Goal: Transaction & Acquisition: Purchase product/service

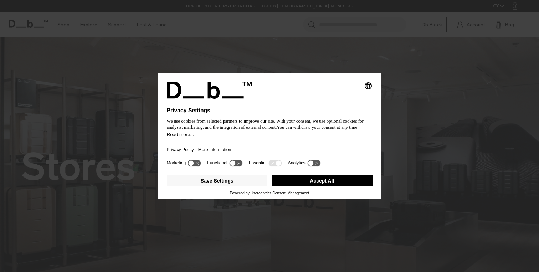
click at [321, 184] on button "Accept All" at bounding box center [322, 180] width 101 height 11
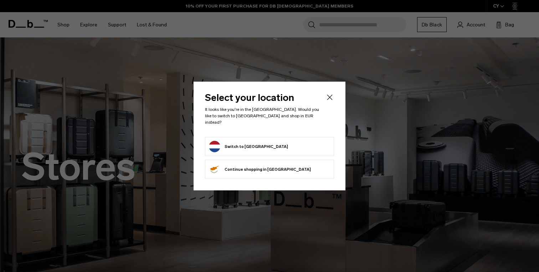
click at [332, 101] on icon "Close" at bounding box center [330, 97] width 9 height 9
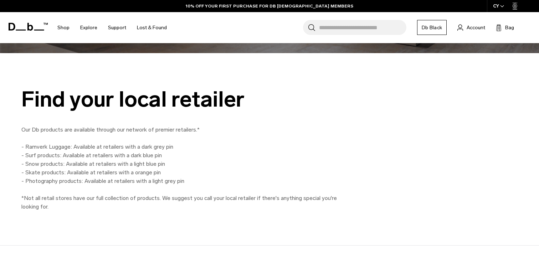
scroll to position [481, 0]
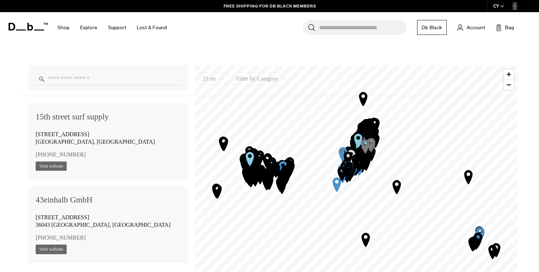
click at [103, 77] on input "Enter a location" at bounding box center [108, 79] width 145 height 12
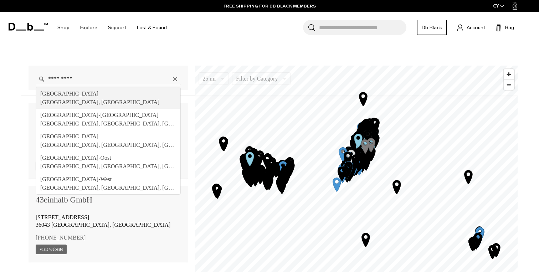
type input "**********"
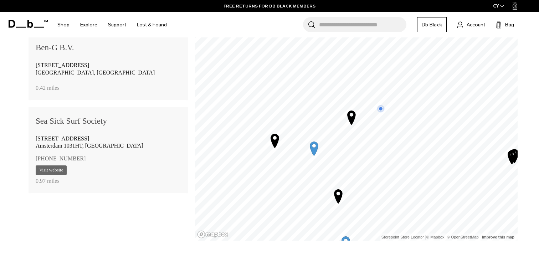
scroll to position [528, 0]
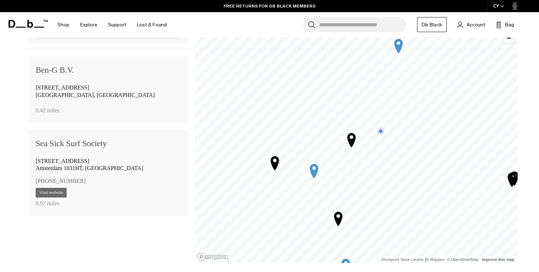
click at [80, 91] on span "Nieuwezijds Voorburgwal 142" at bounding box center [63, 88] width 54 height 6
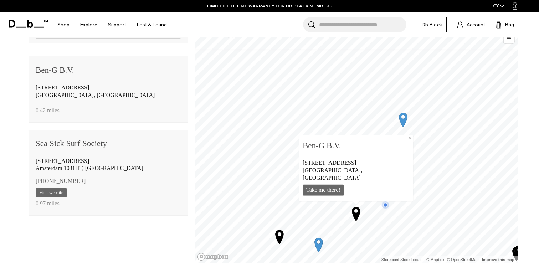
click at [140, 165] on div "Chrysantenstraat 20A Amsterdam 1031HT, The Netherlands" at bounding box center [108, 165] width 145 height 19
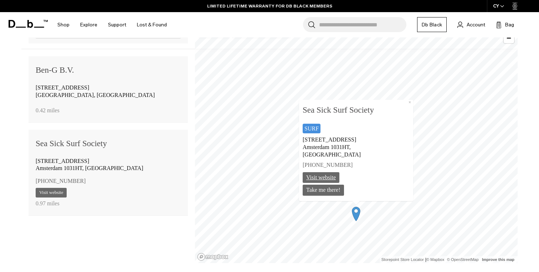
click at [330, 175] on link "Visit website" at bounding box center [321, 177] width 37 height 11
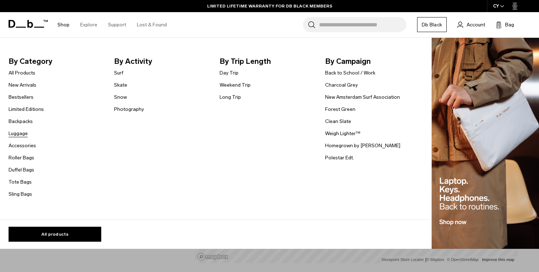
click at [22, 134] on link "Luggage" at bounding box center [18, 133] width 19 height 7
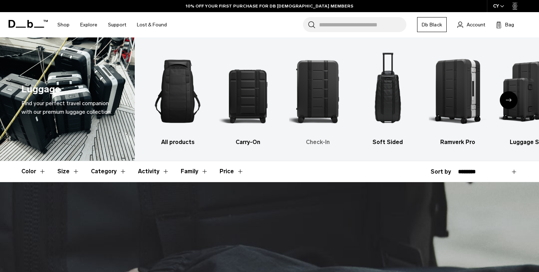
click at [320, 88] on img "3 / 6" at bounding box center [317, 91] width 57 height 86
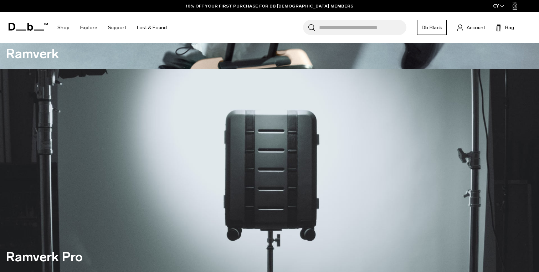
scroll to position [521, 0]
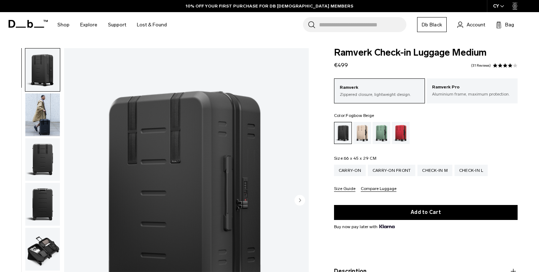
click at [365, 135] on div "Fogbow Beige" at bounding box center [362, 133] width 18 height 22
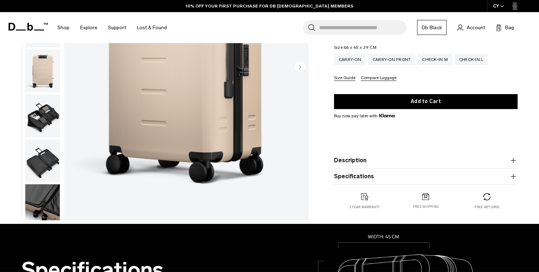
scroll to position [128, 0]
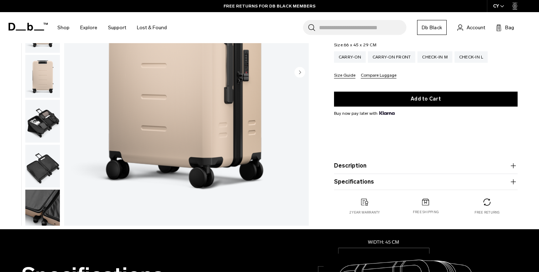
click at [502, 6] on icon "button" at bounding box center [502, 6] width 3 height 2
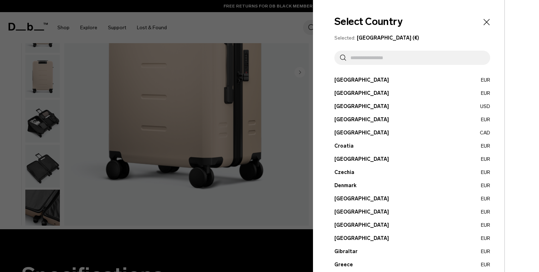
click at [396, 61] on input "text" at bounding box center [415, 58] width 138 height 14
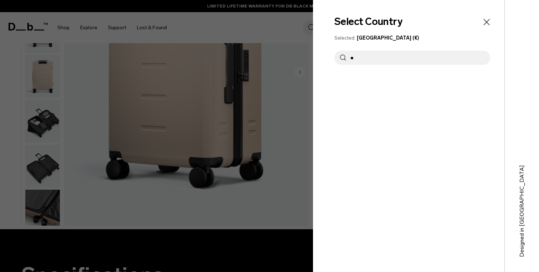
type input "*"
type input "******"
click at [391, 76] on div "Select Country Selected: Cyprus (€) ****** Austria EUR Belgium EUR Brazil USD" at bounding box center [409, 136] width 192 height 272
click at [377, 80] on button "Netherlands EUR" at bounding box center [413, 79] width 156 height 7
click at [355, 79] on button "Netherlands EUR" at bounding box center [413, 79] width 156 height 7
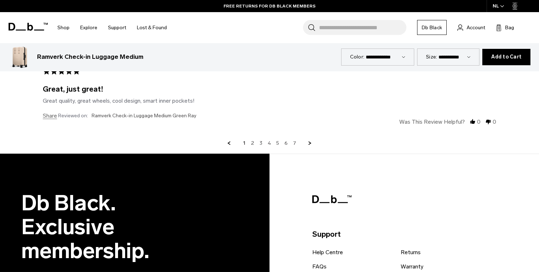
scroll to position [2459, 0]
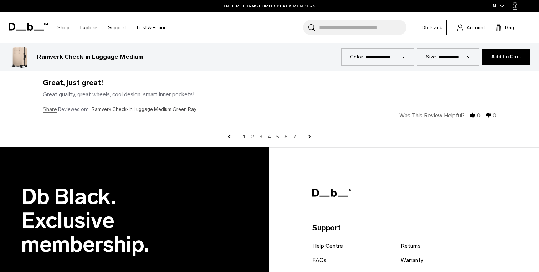
click at [253, 138] on link "2" at bounding box center [252, 137] width 3 height 6
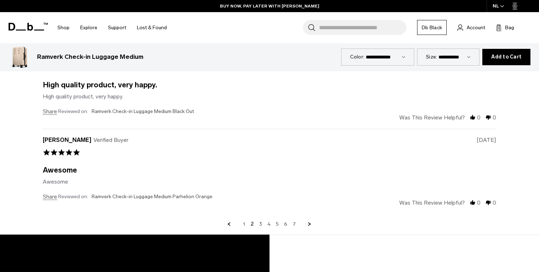
scroll to position [2380, 0]
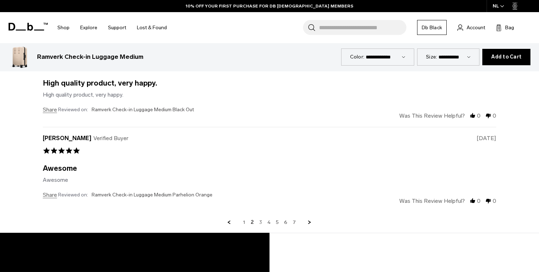
click at [261, 222] on link "3" at bounding box center [260, 222] width 3 height 6
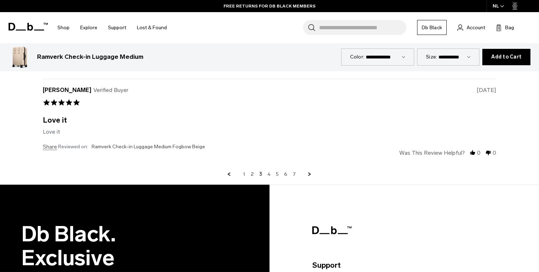
scroll to position [2434, 0]
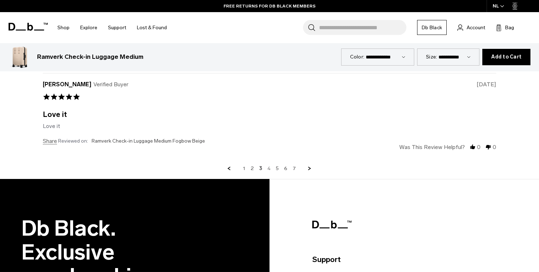
click at [270, 166] on link "4" at bounding box center [269, 169] width 3 height 6
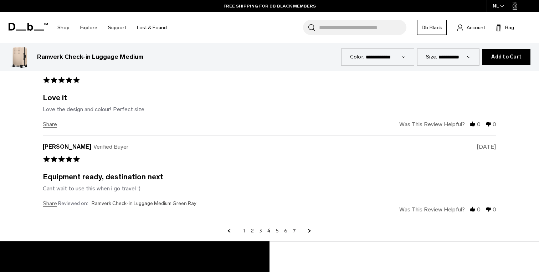
scroll to position [2374, 0]
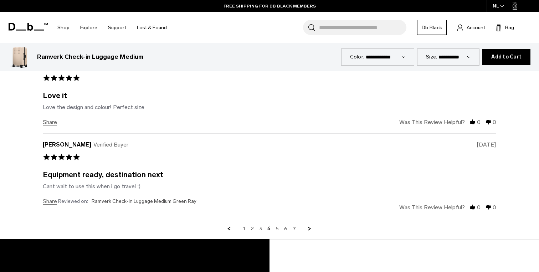
click at [277, 229] on link "5" at bounding box center [277, 229] width 3 height 6
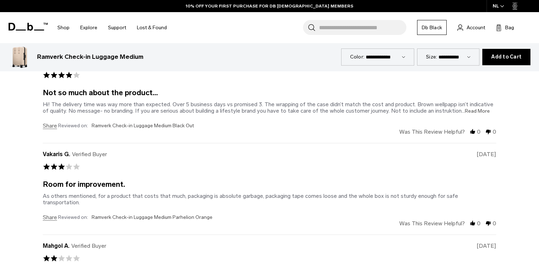
scroll to position [2279, 0]
click at [462, 111] on span "...Read More" at bounding box center [476, 111] width 28 height 6
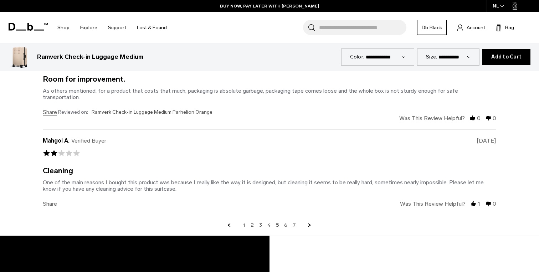
scroll to position [2396, 0]
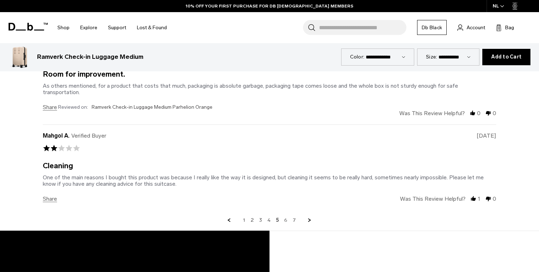
click at [284, 217] on link "6" at bounding box center [285, 220] width 3 height 6
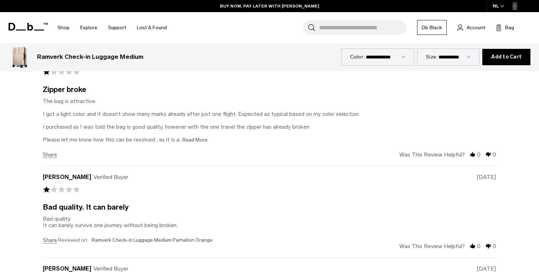
scroll to position [2224, 0]
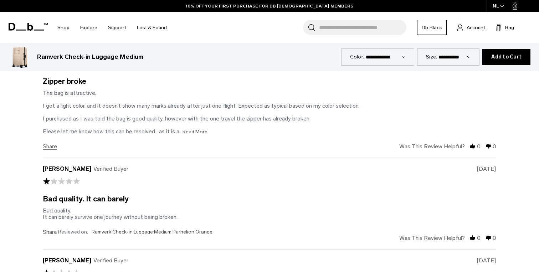
click at [196, 130] on span "...Read More" at bounding box center [193, 132] width 28 height 6
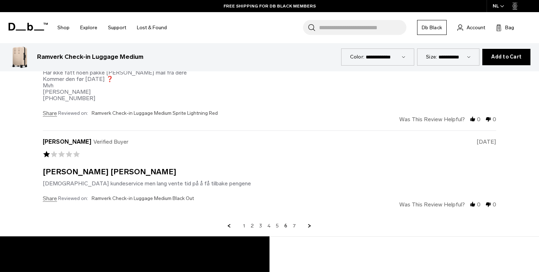
scroll to position [2474, 0]
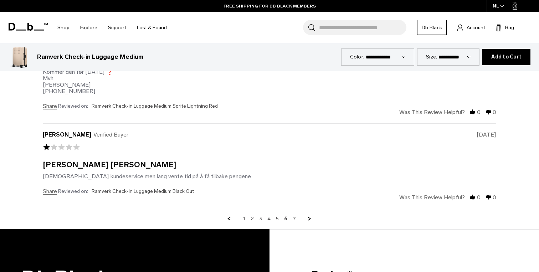
click at [294, 218] on link "7" at bounding box center [294, 219] width 3 height 6
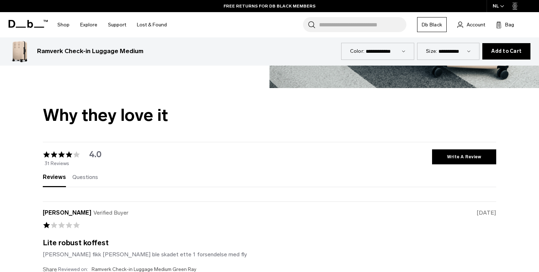
scroll to position [1941, 0]
